Goal: Task Accomplishment & Management: Manage account settings

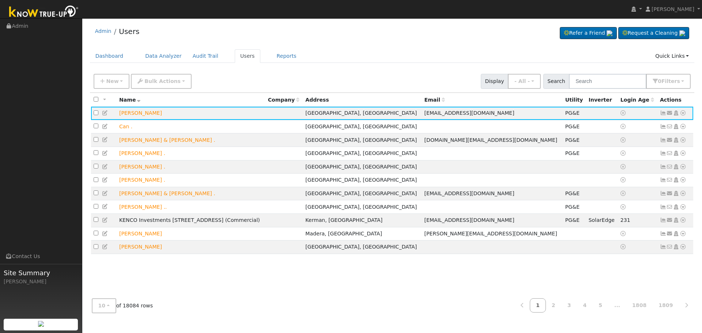
click at [590, 77] on input "text" at bounding box center [608, 81] width 78 height 15
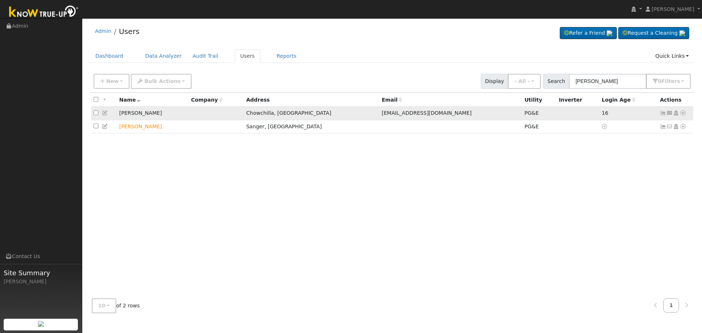
click at [663, 113] on icon at bounding box center [663, 112] width 7 height 5
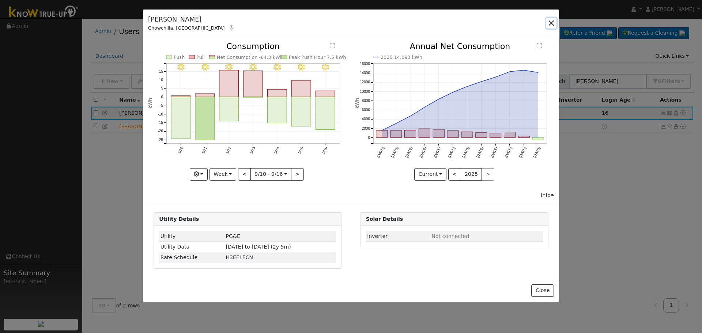
click at [550, 20] on button "button" at bounding box center [552, 23] width 10 height 10
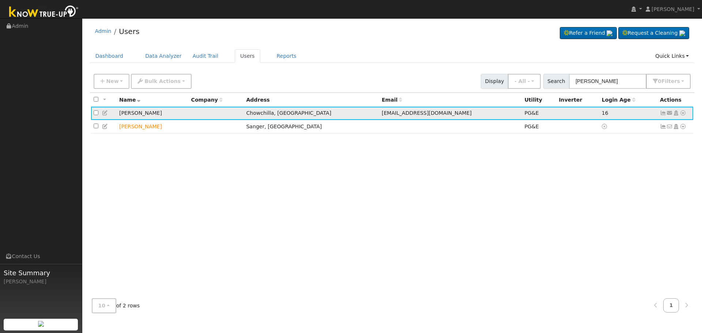
click at [663, 112] on icon at bounding box center [663, 112] width 7 height 5
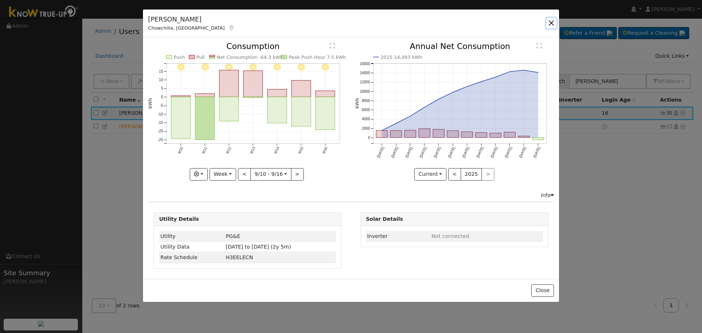
click at [552, 22] on button "button" at bounding box center [552, 23] width 10 height 10
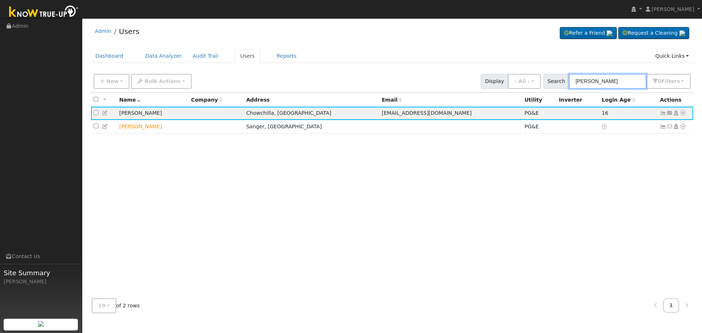
drag, startPoint x: 619, startPoint y: 79, endPoint x: 487, endPoint y: 77, distance: 132.1
click at [490, 77] on div "New Add User Quick Add Quick Connect Quick Convert Lead Bulk Actions Send Email…" at bounding box center [392, 80] width 600 height 18
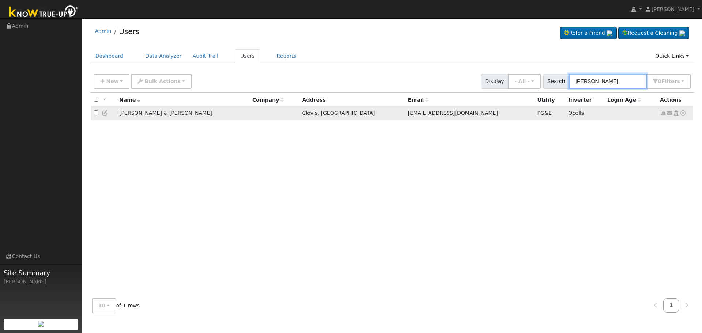
type input "[PERSON_NAME]"
click at [663, 116] on icon at bounding box center [663, 112] width 7 height 5
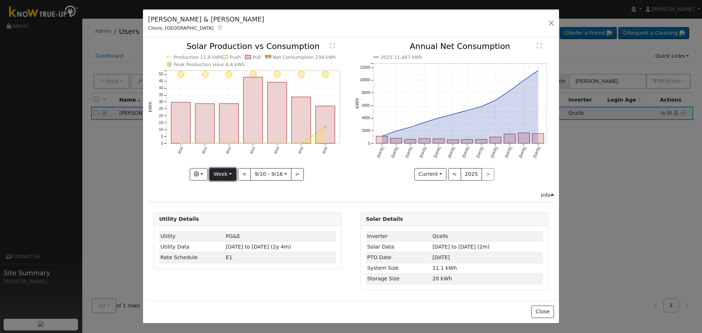
click at [230, 174] on button "Week" at bounding box center [223, 174] width 27 height 12
click at [232, 207] on link "Month" at bounding box center [235, 210] width 51 height 10
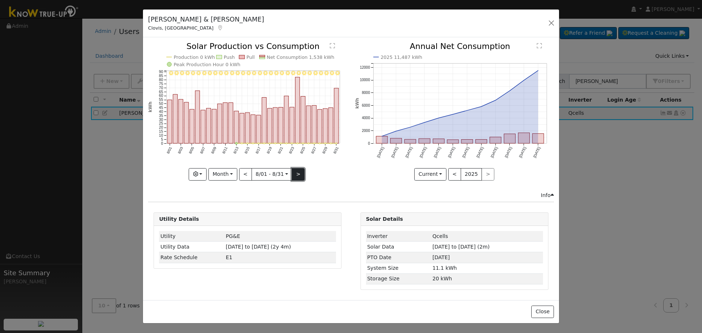
click at [295, 175] on button ">" at bounding box center [298, 174] width 13 height 12
type input "[DATE]"
